Goal: Information Seeking & Learning: Find specific page/section

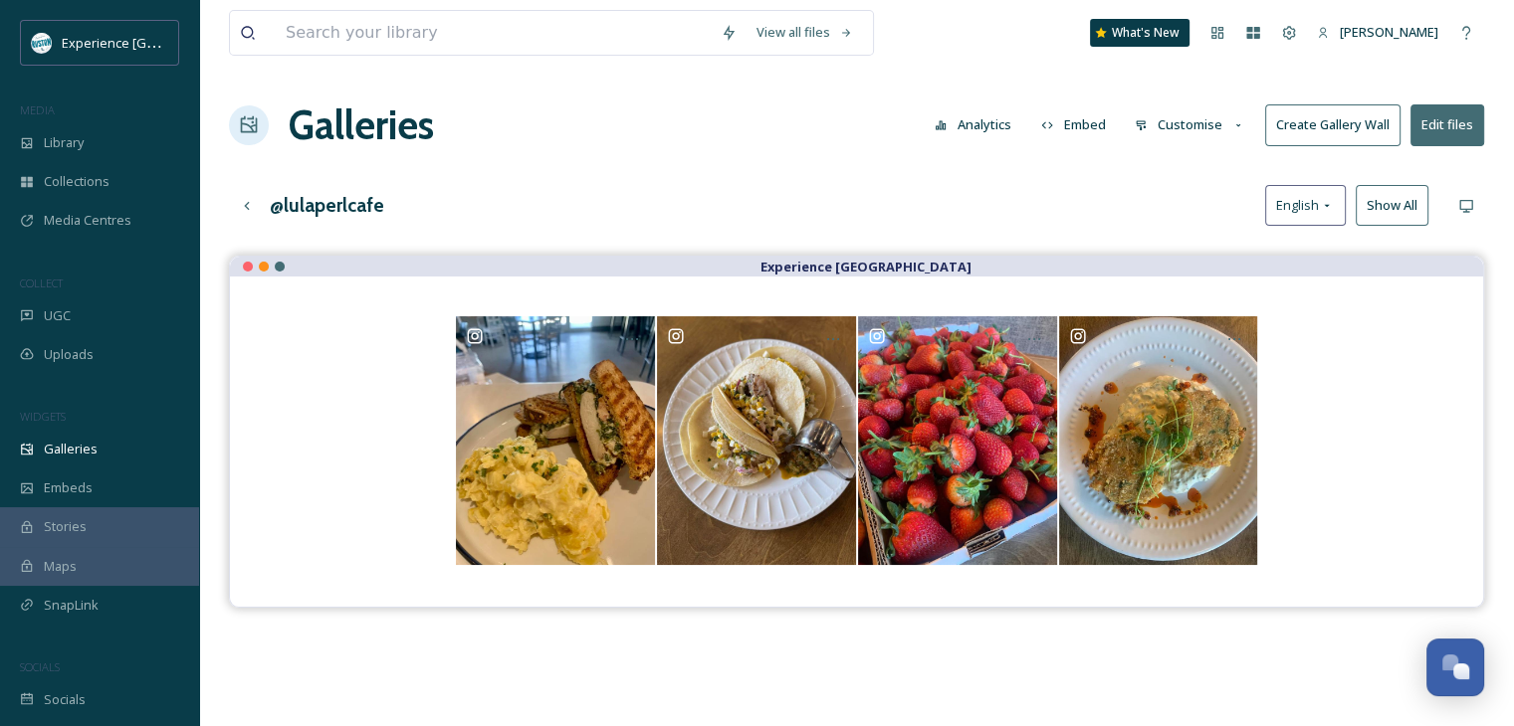
click at [627, 178] on div "View all files What's New [PERSON_NAME] Galleries Analytics Embed Customise Cre…" at bounding box center [856, 506] width 1315 height 1012
click at [84, 304] on div "UGC" at bounding box center [99, 316] width 199 height 39
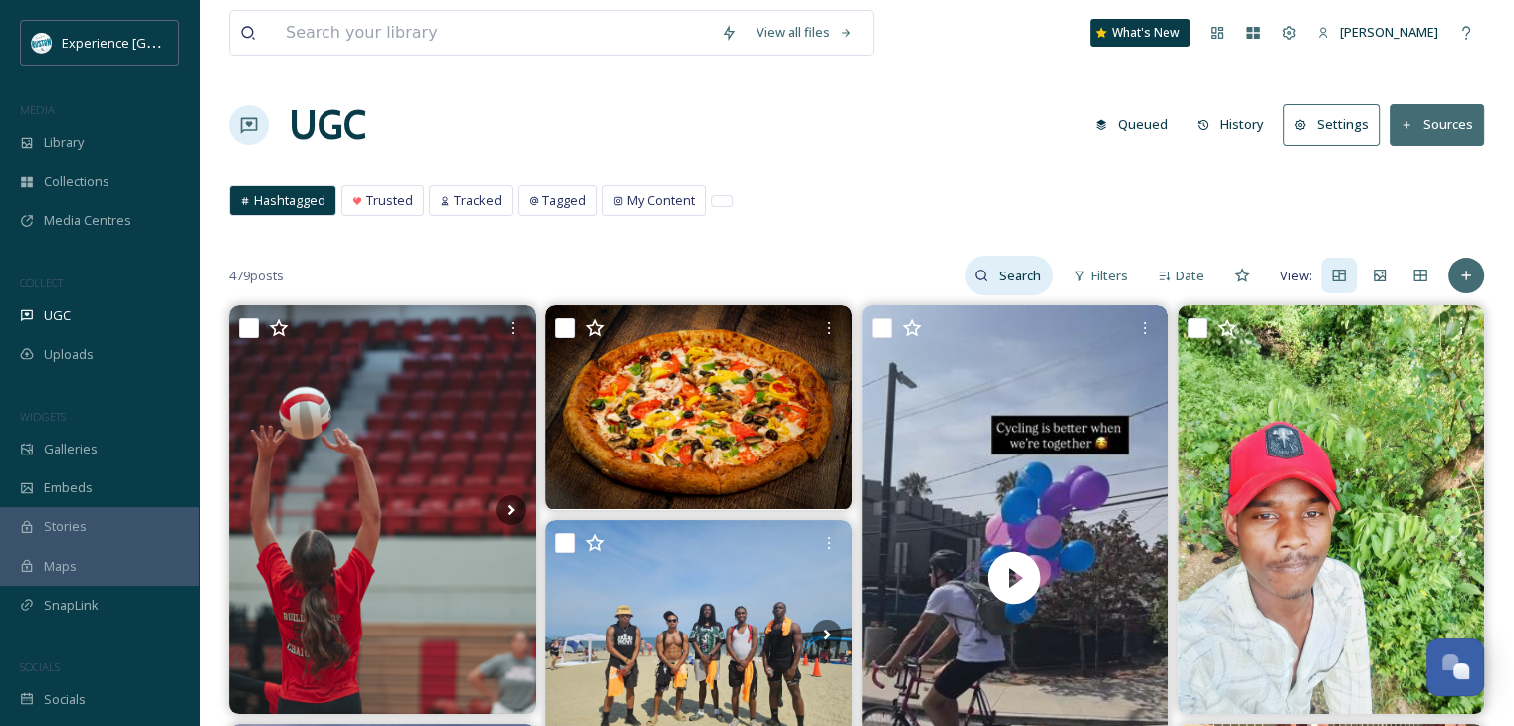
click at [1035, 273] on input at bounding box center [1020, 276] width 65 height 40
type input "@latechfb"
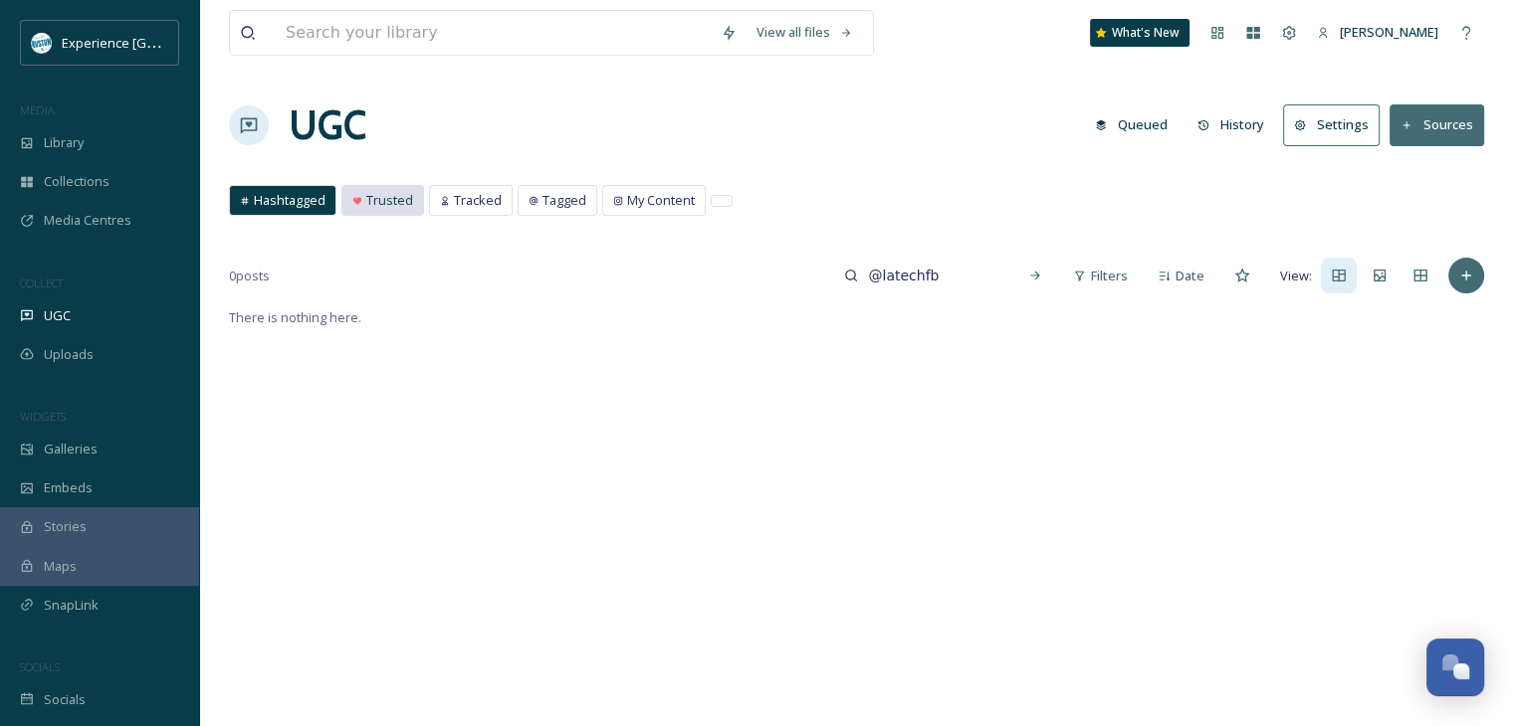
click at [392, 194] on span "Trusted" at bounding box center [389, 200] width 47 height 19
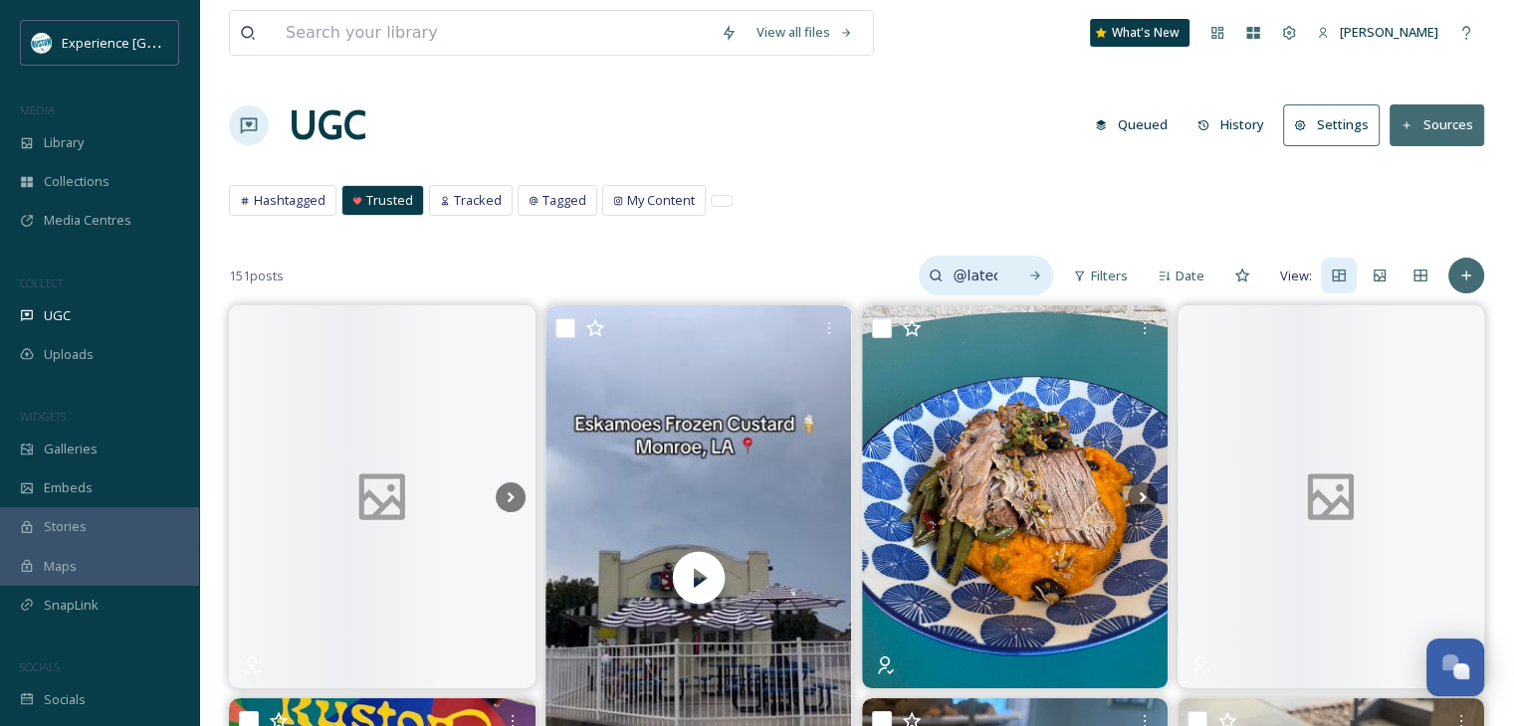
click at [997, 279] on input "@latechfb" at bounding box center [974, 276] width 65 height 40
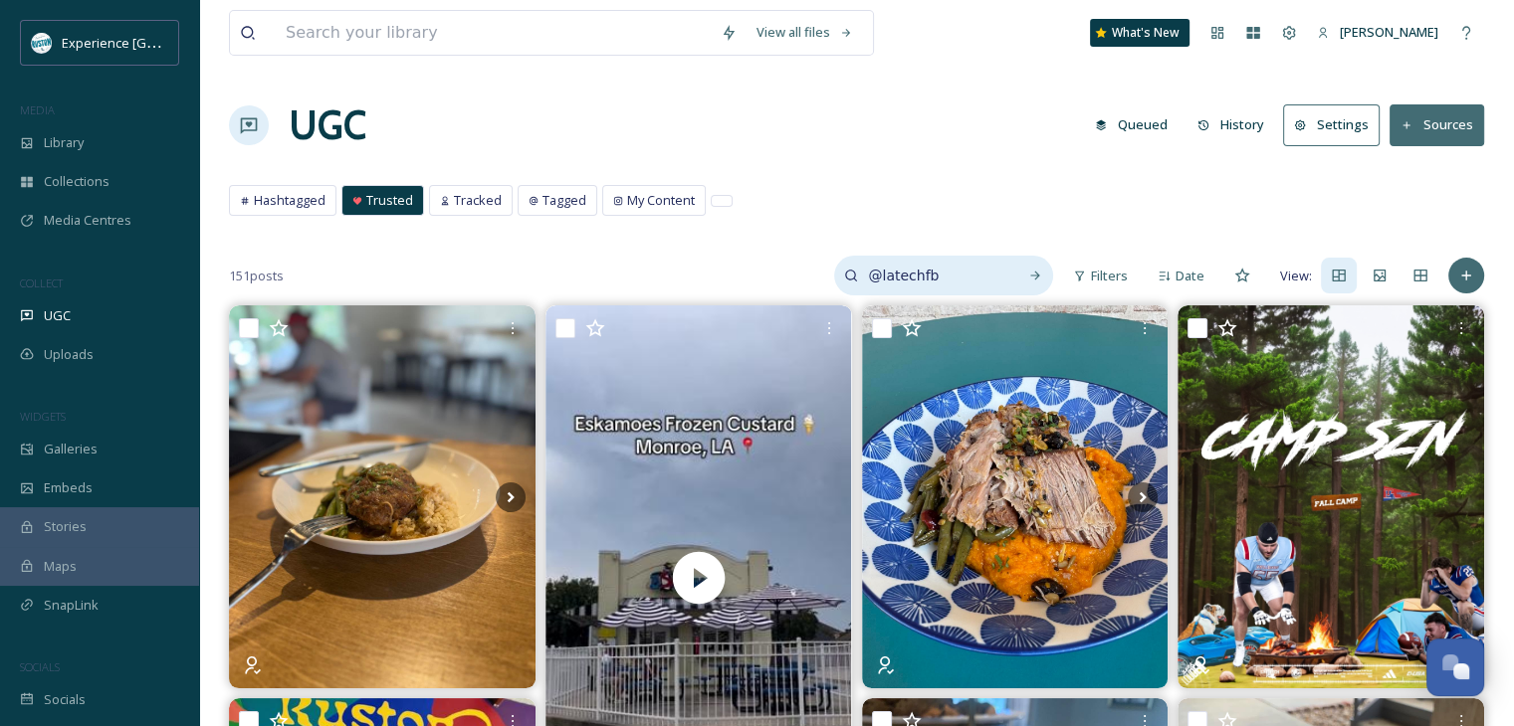
click at [979, 274] on input "@latechfb" at bounding box center [932, 276] width 149 height 40
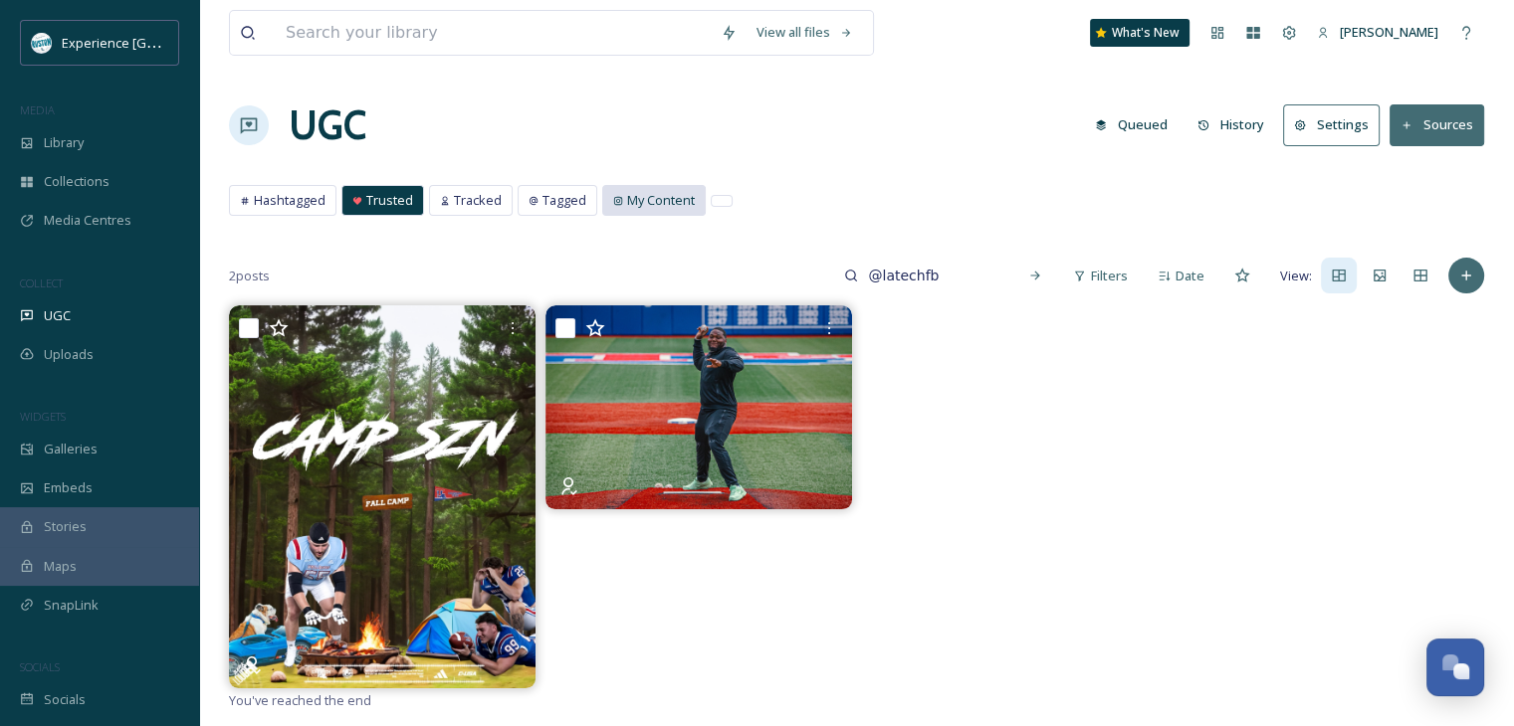
click at [614, 200] on icon at bounding box center [618, 201] width 10 height 10
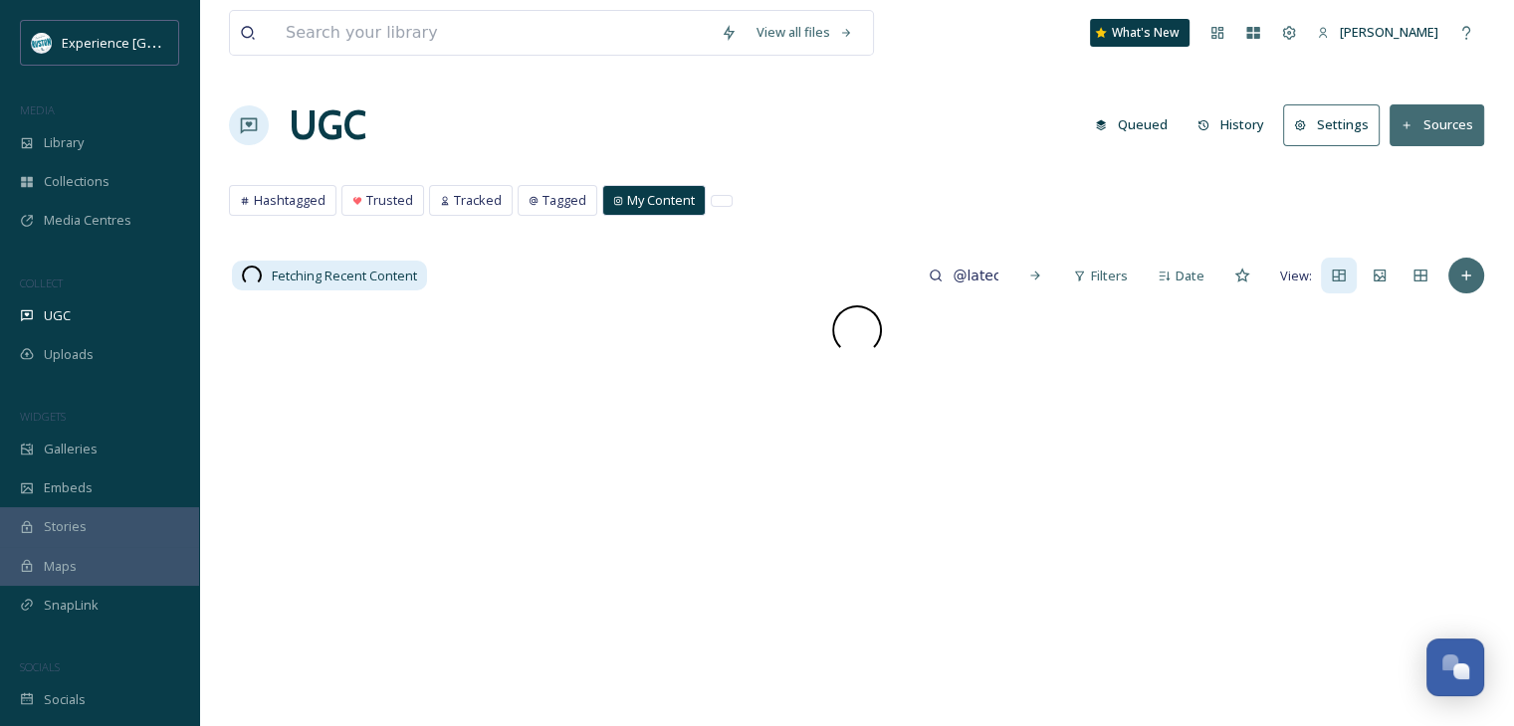
click at [791, 133] on div "UGC Queued History Settings Sources" at bounding box center [856, 126] width 1255 height 60
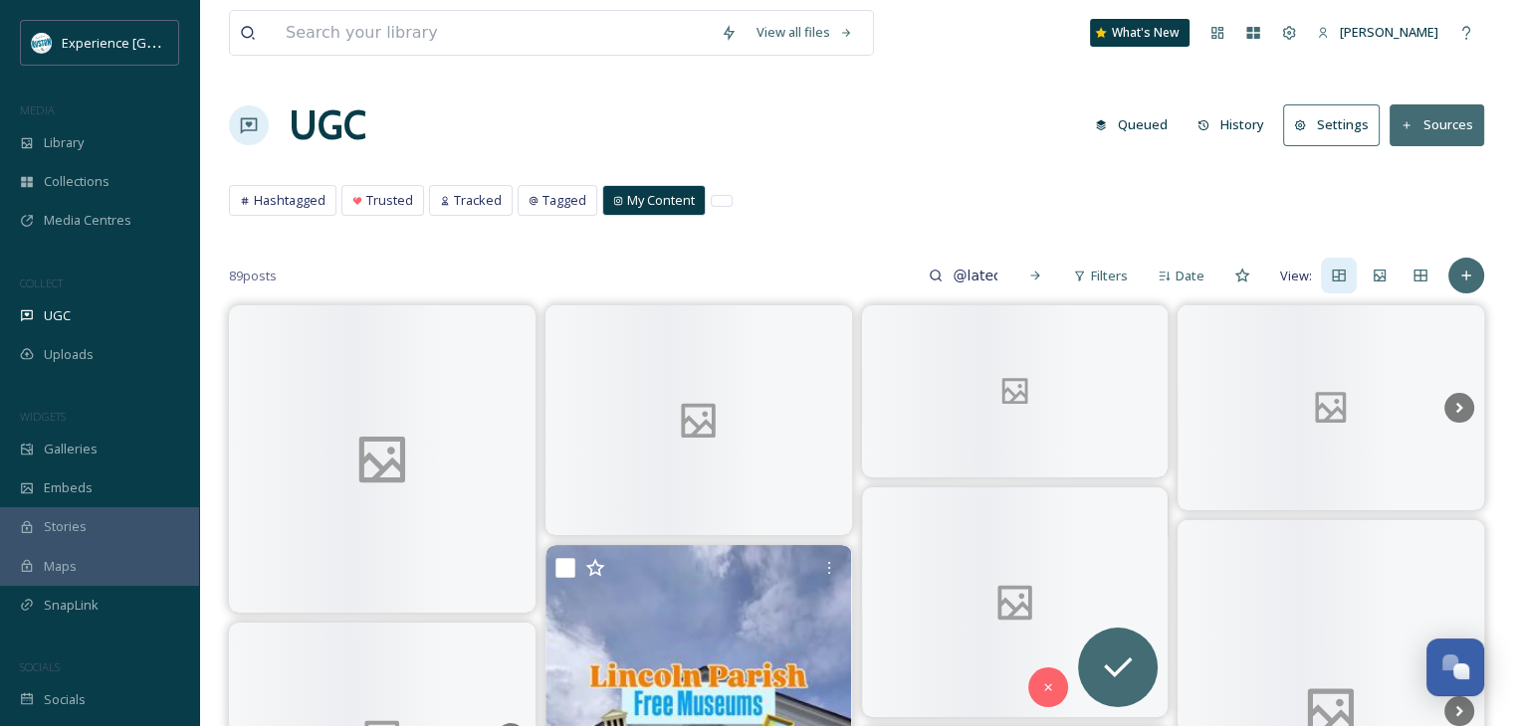
scroll to position [100, 0]
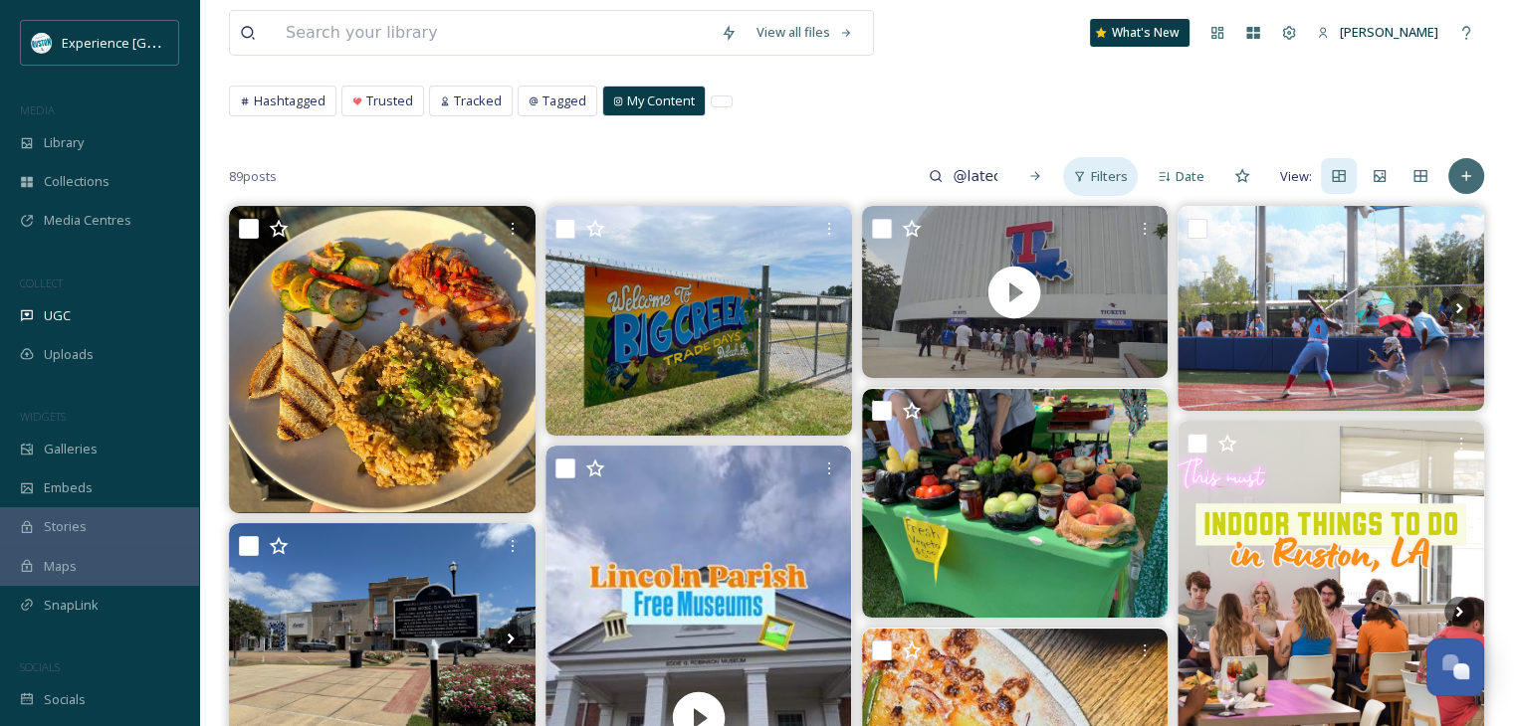
click at [1113, 177] on span "Filters" at bounding box center [1109, 176] width 37 height 19
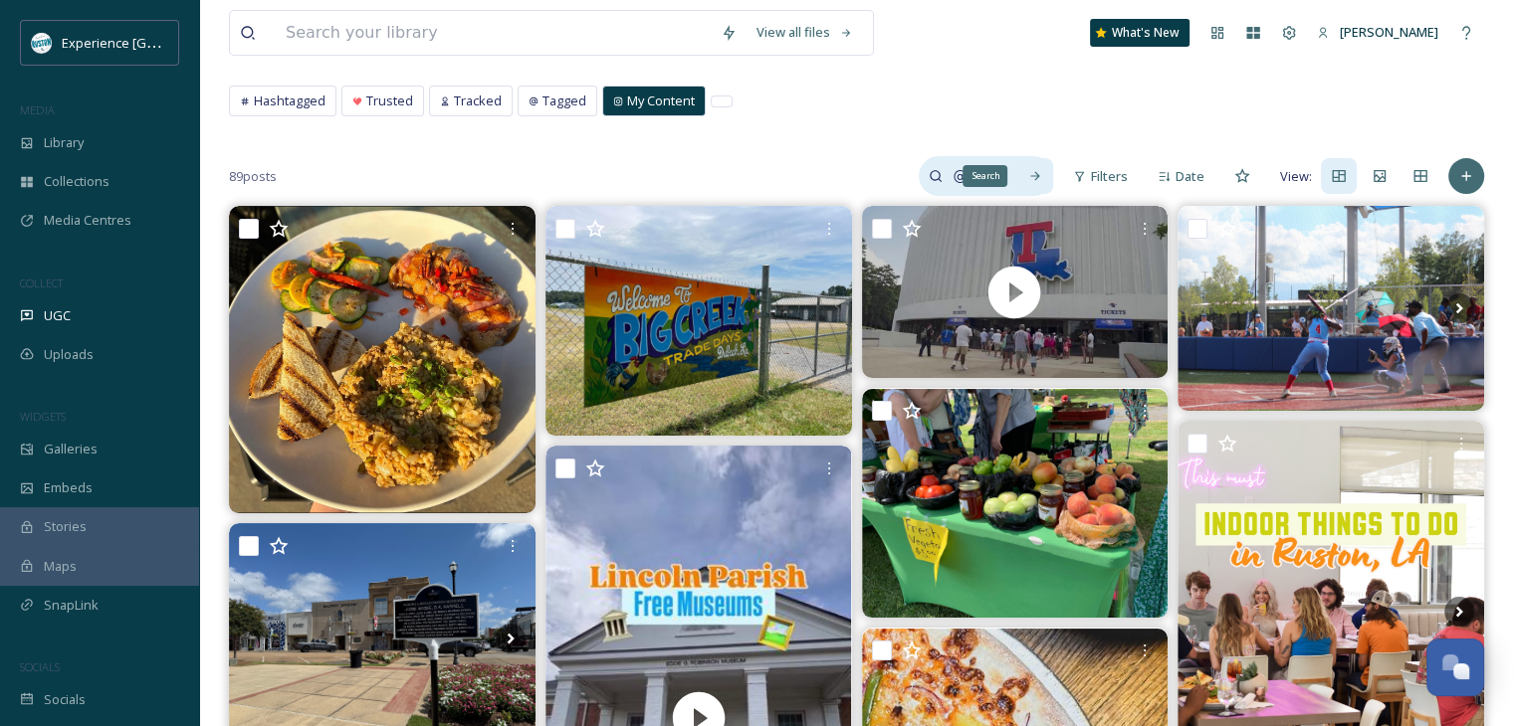
click at [996, 176] on div "Search" at bounding box center [984, 176] width 45 height 22
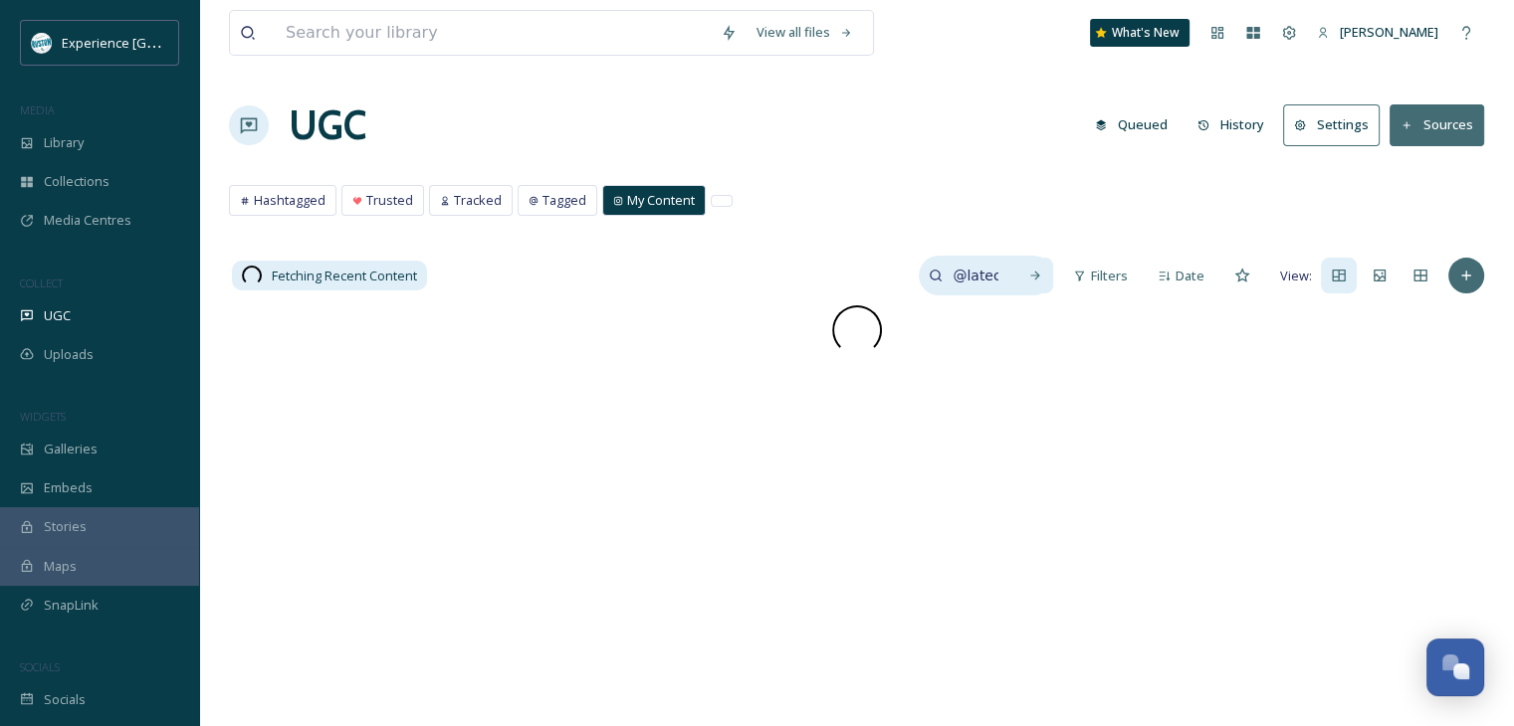
click at [947, 175] on div "View all files What's New [PERSON_NAME] UGC Queued History Settings Sources Has…" at bounding box center [856, 516] width 1315 height 1032
click at [984, 277] on input "@latechfb" at bounding box center [974, 276] width 65 height 40
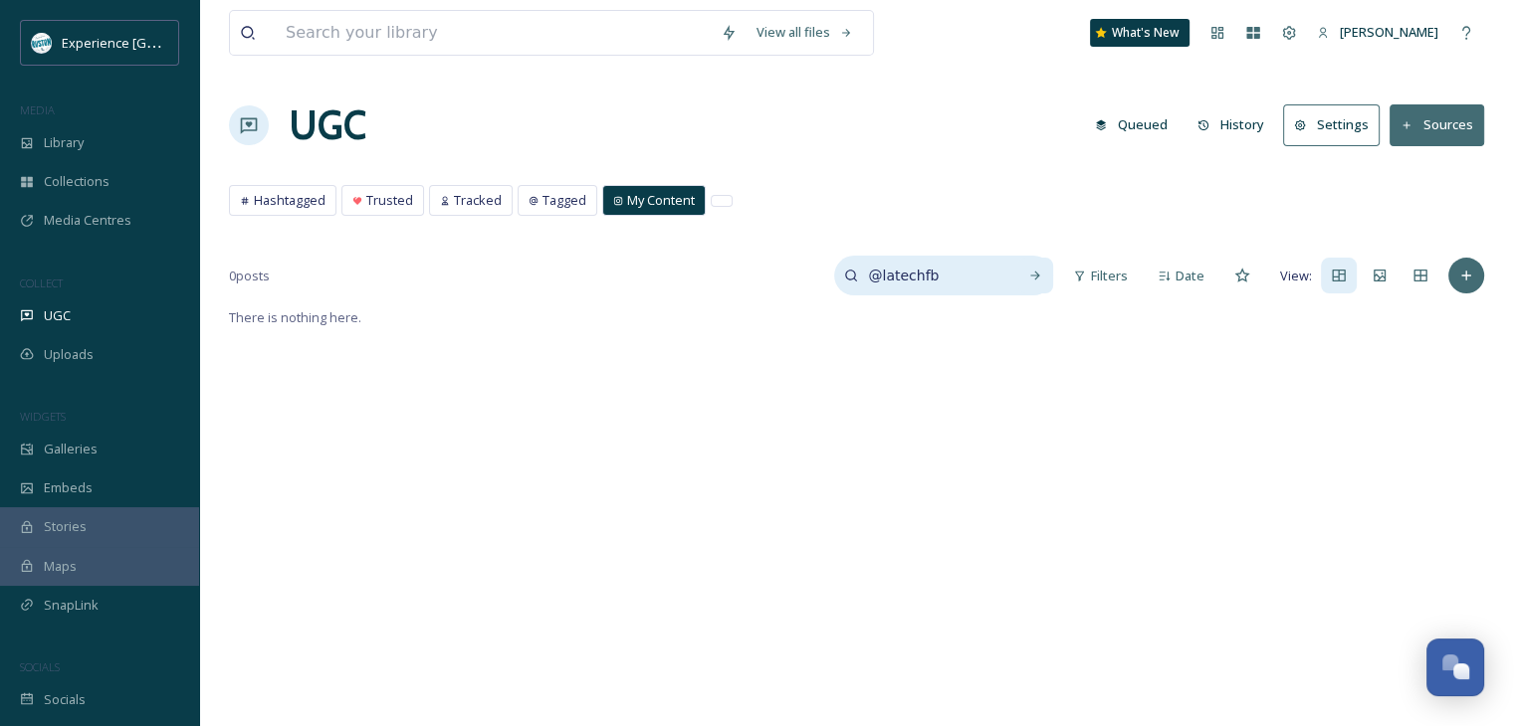
click at [962, 272] on input "@latechfb" at bounding box center [932, 276] width 149 height 40
click at [736, 111] on div "UGC Queued History Settings Sources" at bounding box center [856, 126] width 1255 height 60
click at [1119, 287] on div "Filters" at bounding box center [1100, 276] width 75 height 39
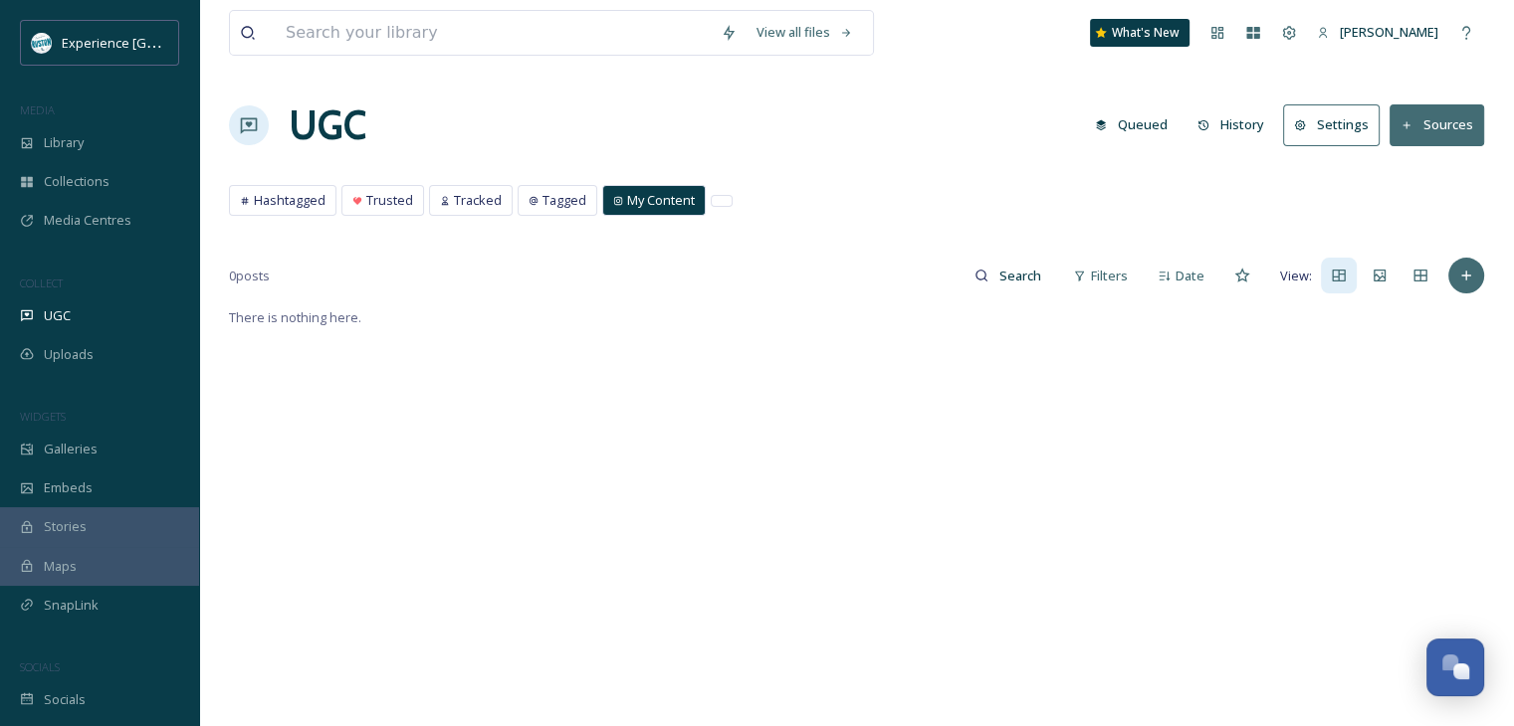
click at [843, 173] on div "View all files What's New [PERSON_NAME] UGC Queued History Settings Sources Has…" at bounding box center [856, 516] width 1315 height 1032
click at [556, 197] on span "Tagged" at bounding box center [564, 200] width 44 height 19
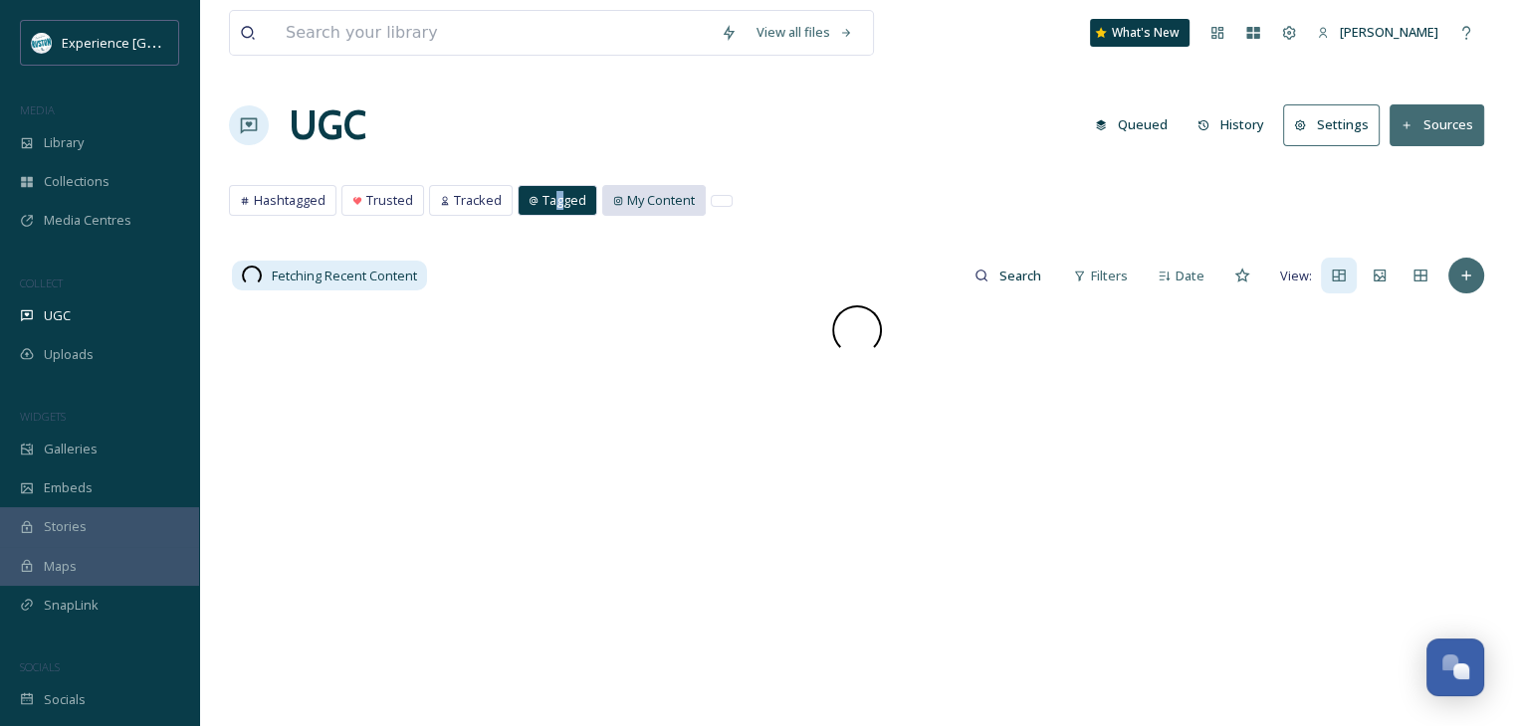
click at [630, 196] on span "My Content" at bounding box center [661, 200] width 68 height 19
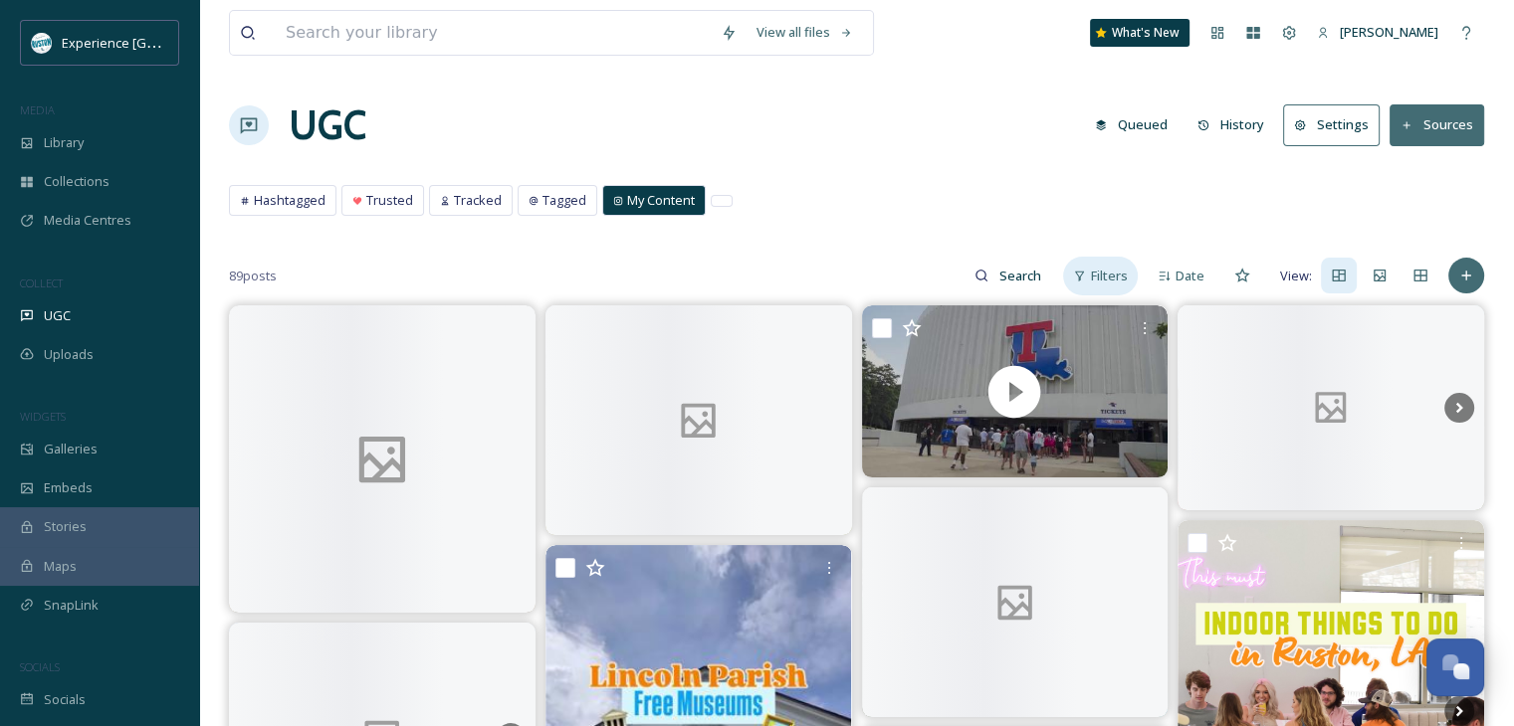
click at [1121, 274] on span "Filters" at bounding box center [1109, 276] width 37 height 19
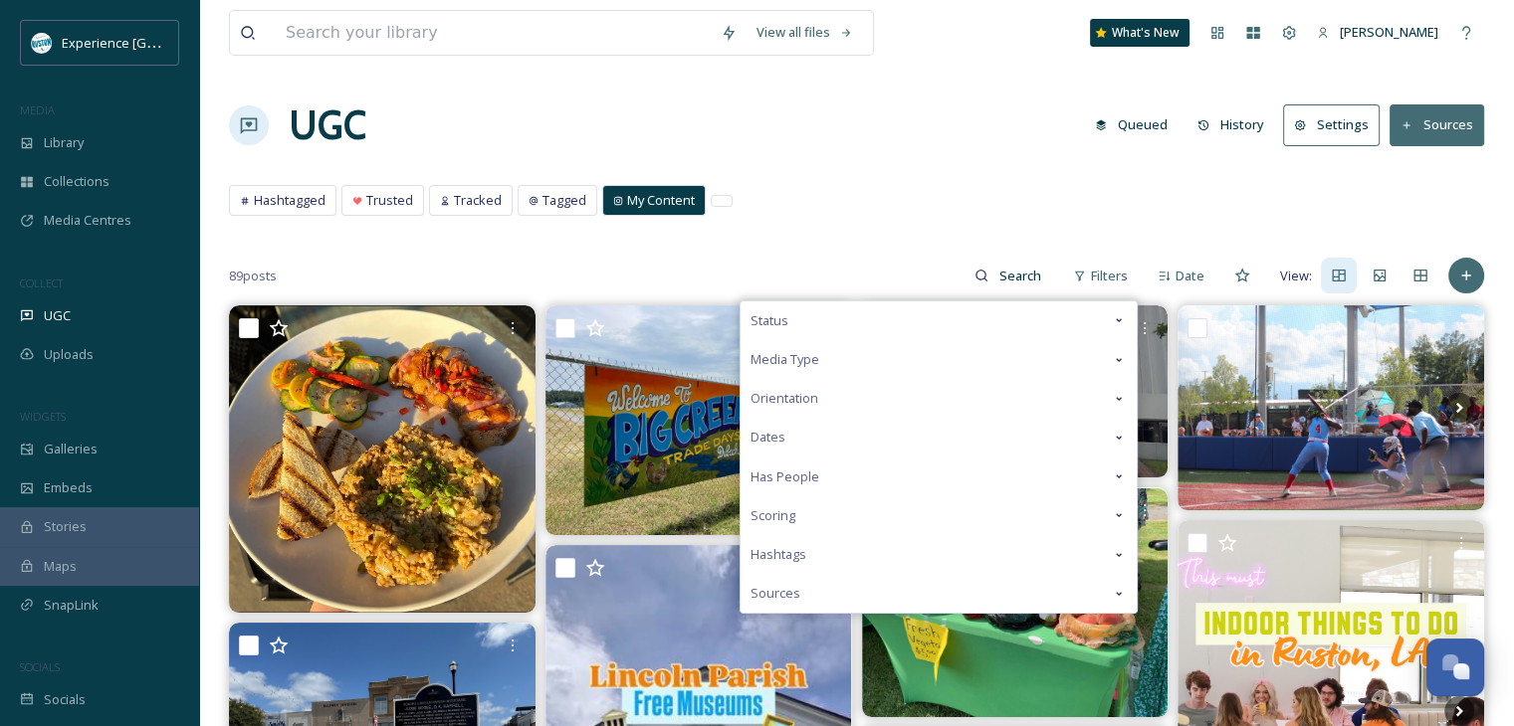
click at [859, 591] on div "Sources" at bounding box center [938, 593] width 396 height 39
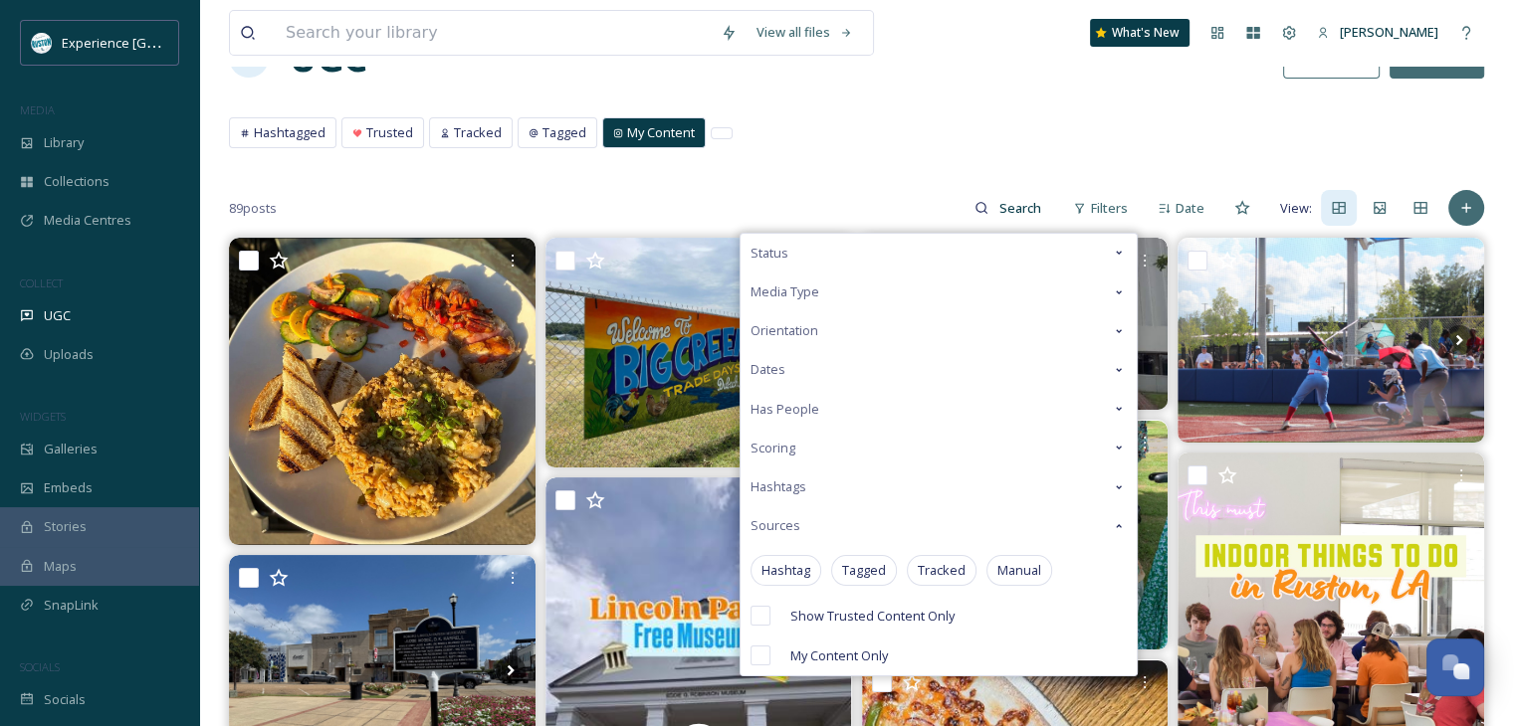
scroll to position [100, 0]
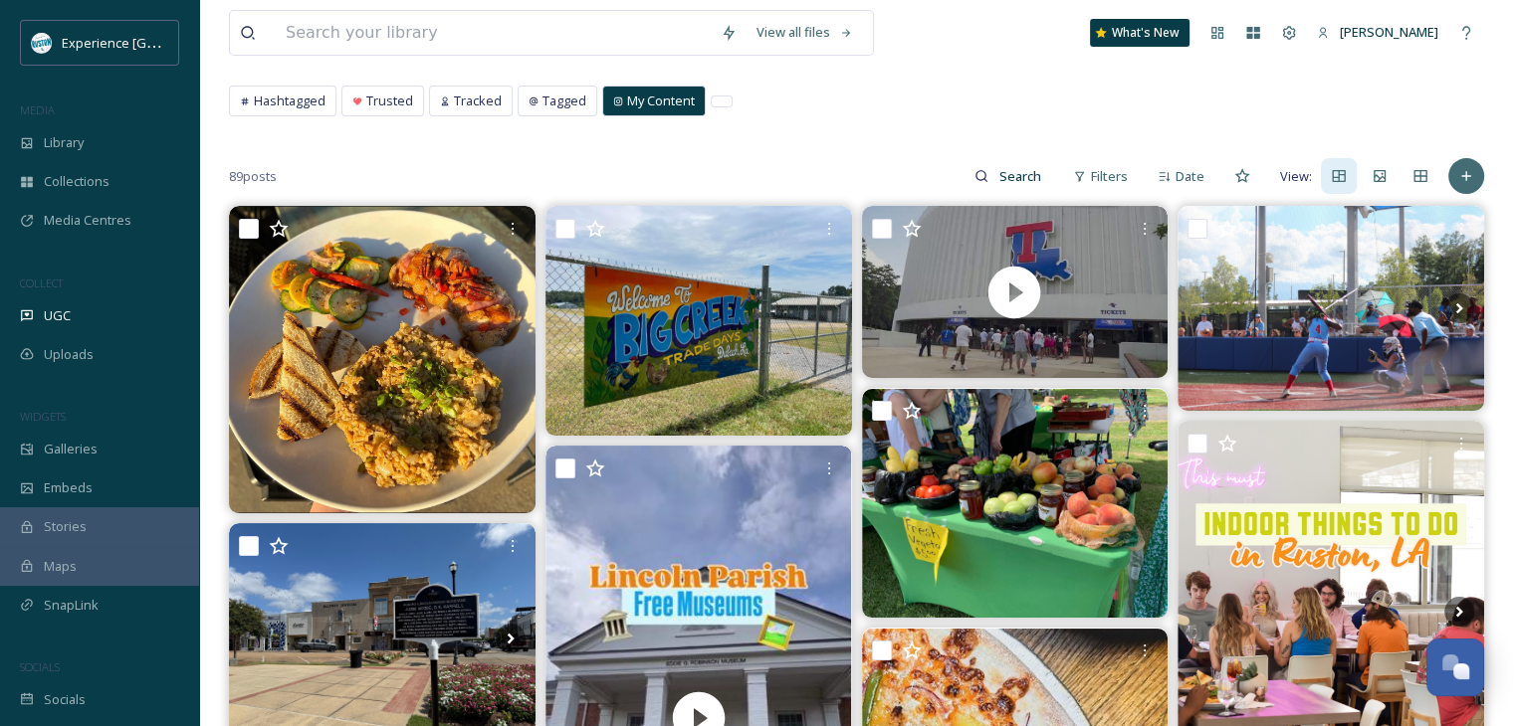
click at [828, 116] on div "Hashtagged Trusted Tracked Tagged My Content Hashtagged Trusted Tracked Tagged …" at bounding box center [856, 106] width 1255 height 41
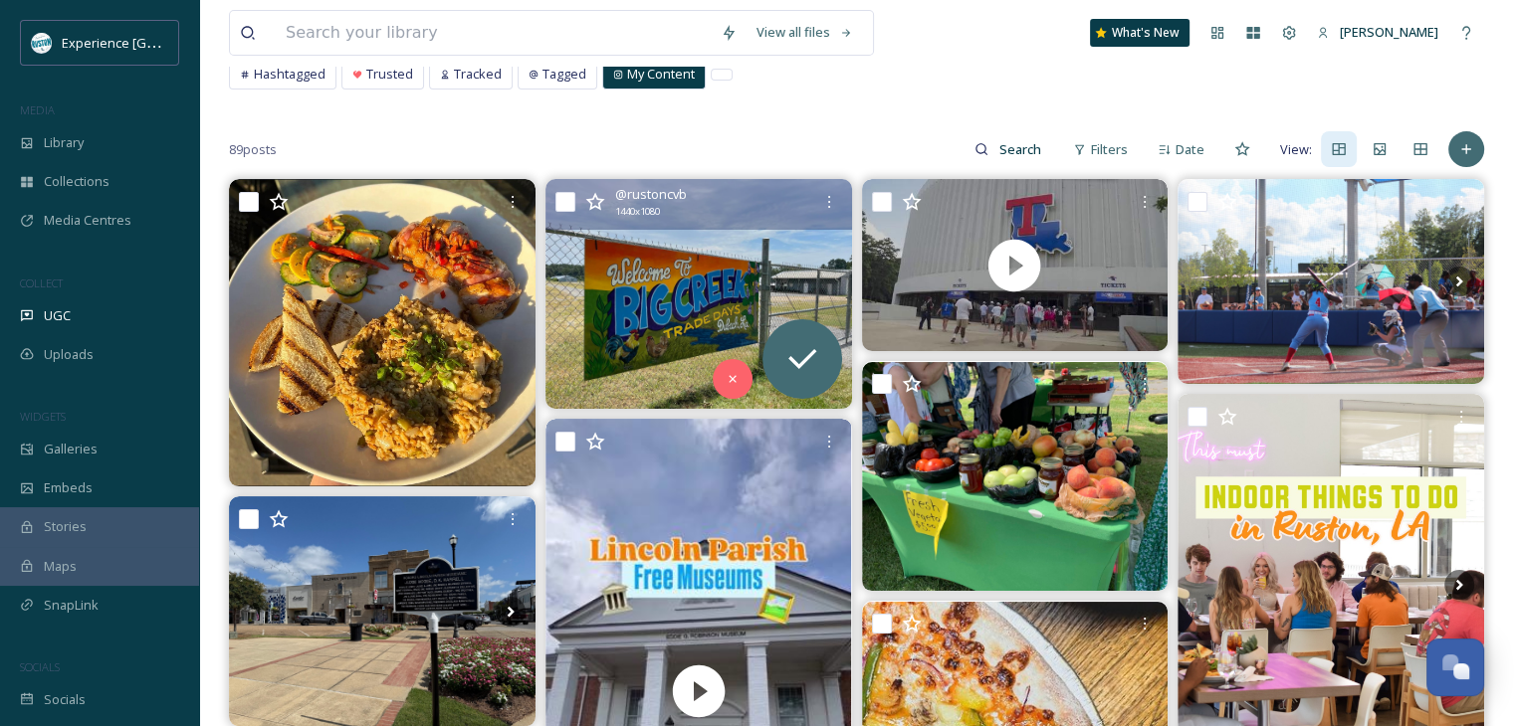
scroll to position [0, 0]
